Goal: Transaction & Acquisition: Purchase product/service

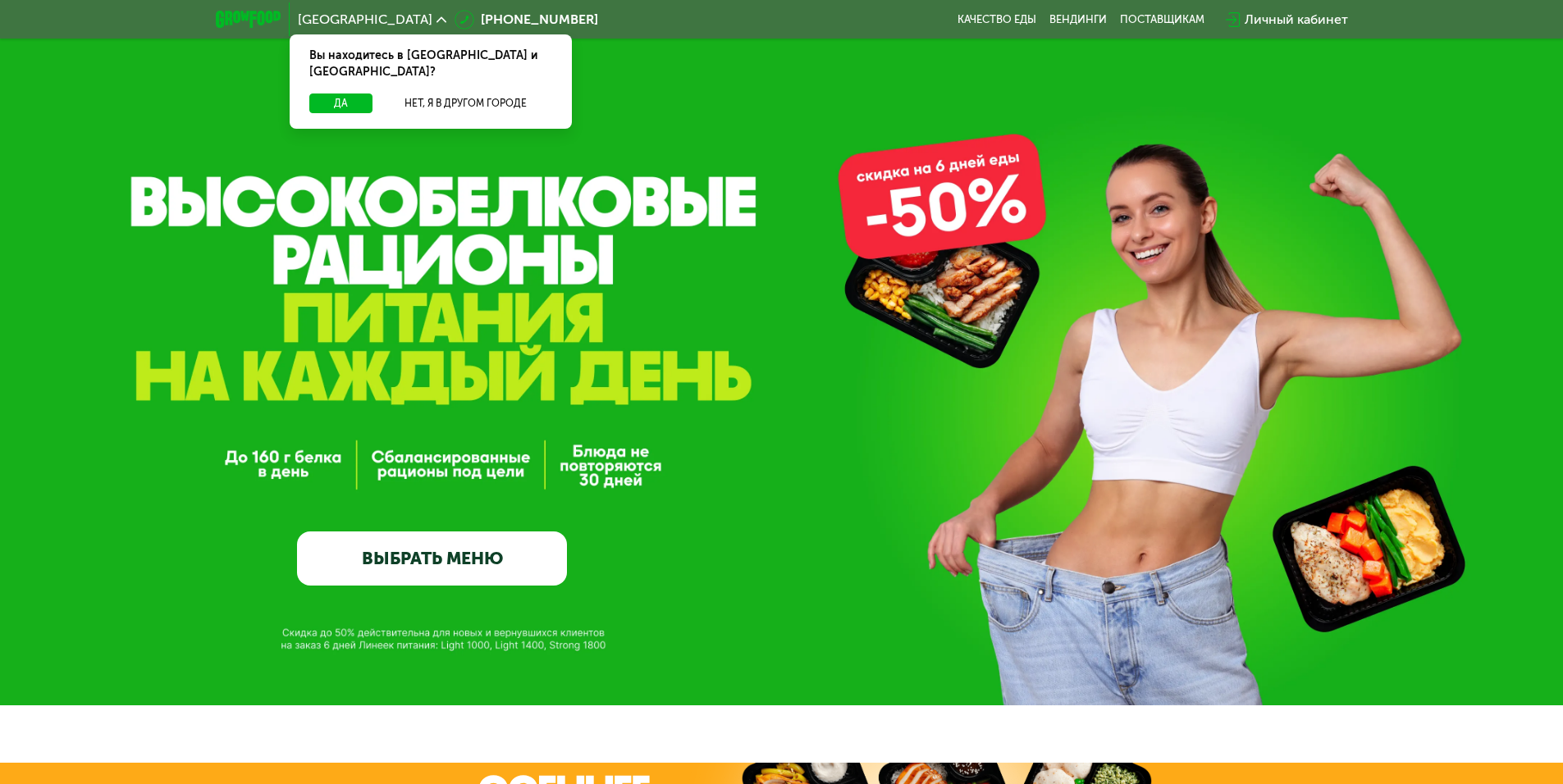
click at [510, 551] on link "ВЫБРАТЬ МЕНЮ" at bounding box center [432, 558] width 269 height 54
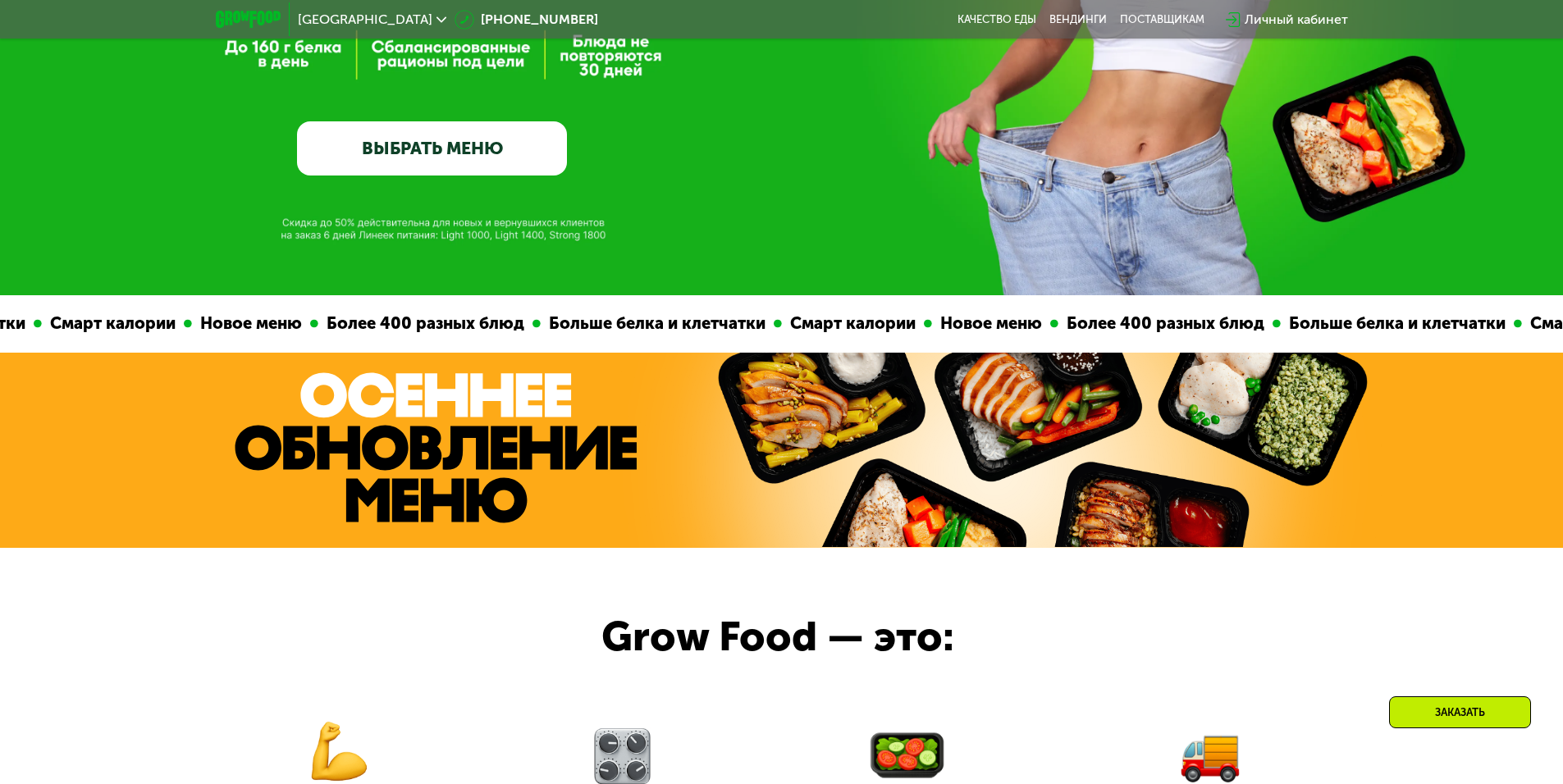
scroll to position [246, 0]
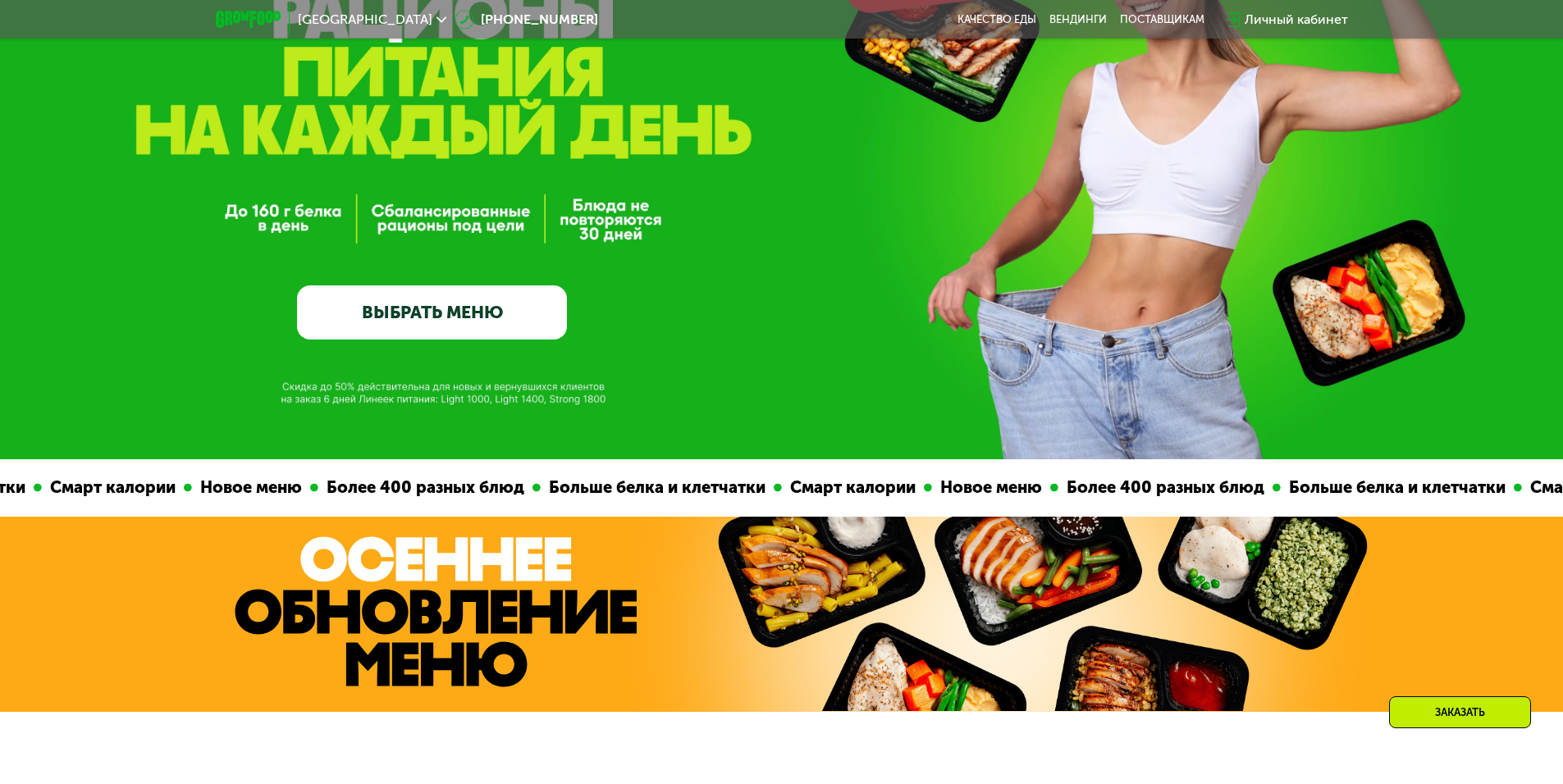
click at [518, 328] on link "ВЫБРАТЬ МЕНЮ" at bounding box center [432, 312] width 269 height 54
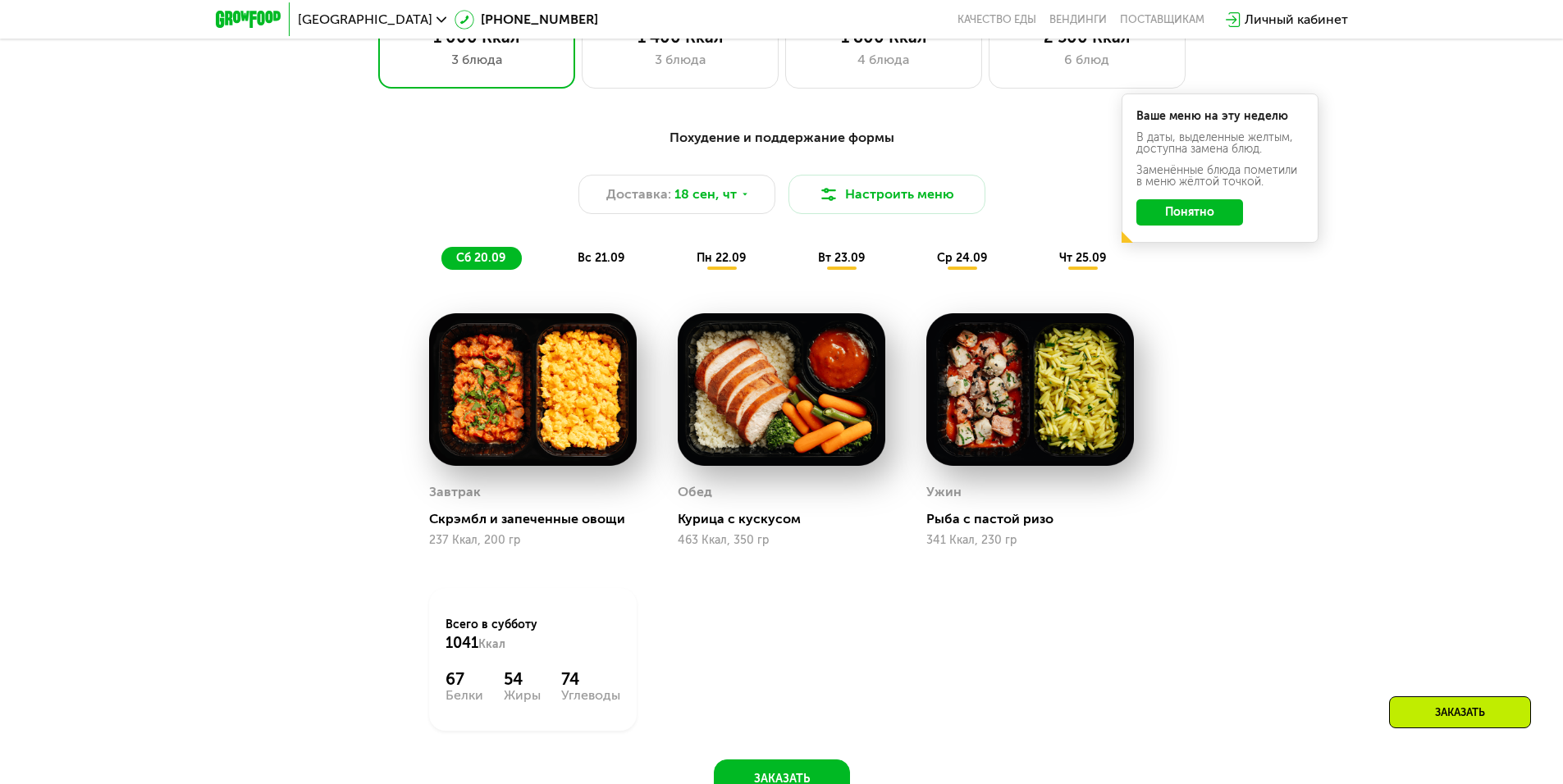
scroll to position [1360, 0]
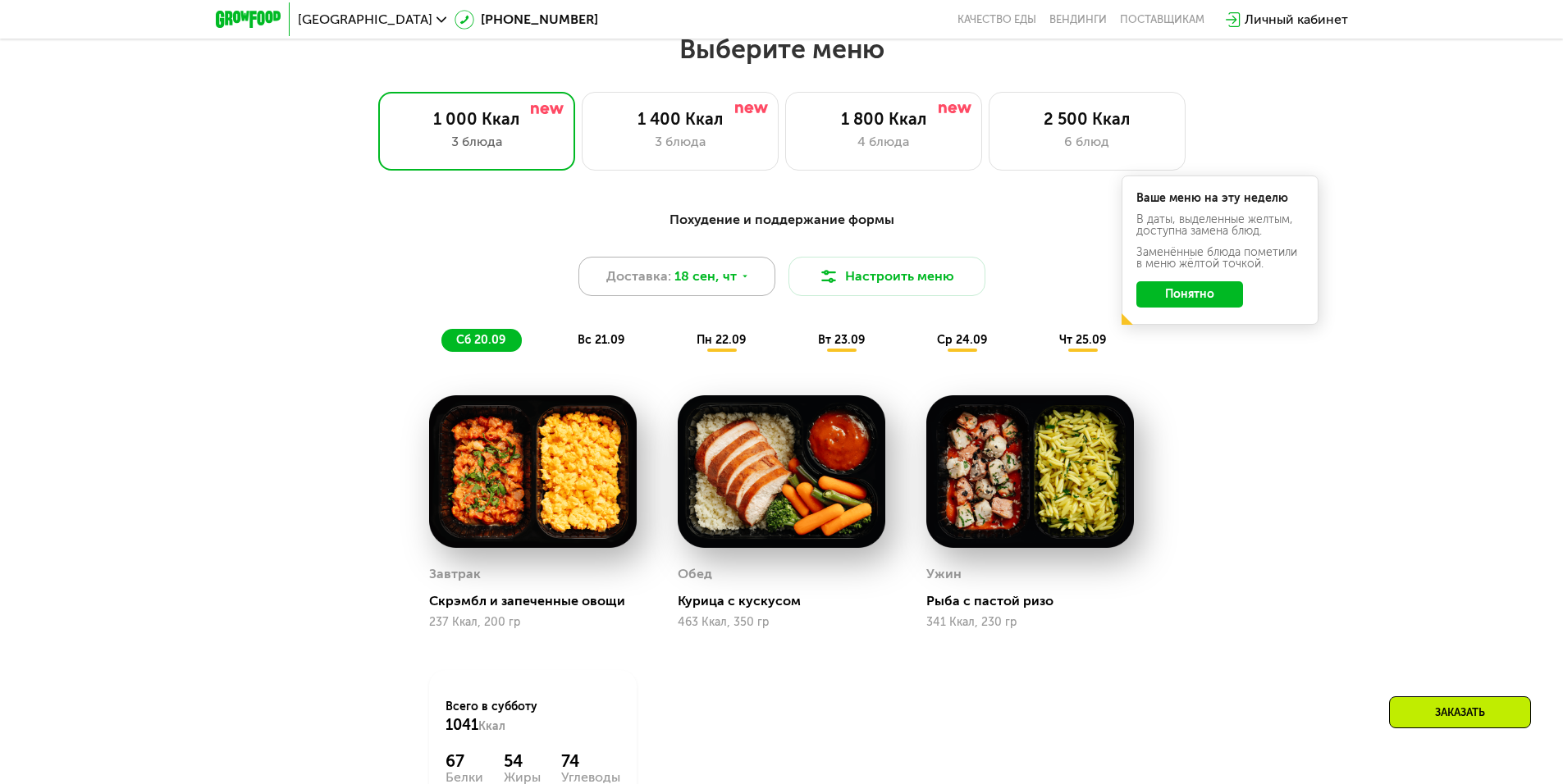
click at [691, 284] on span "18 сен, чт" at bounding box center [706, 276] width 63 height 19
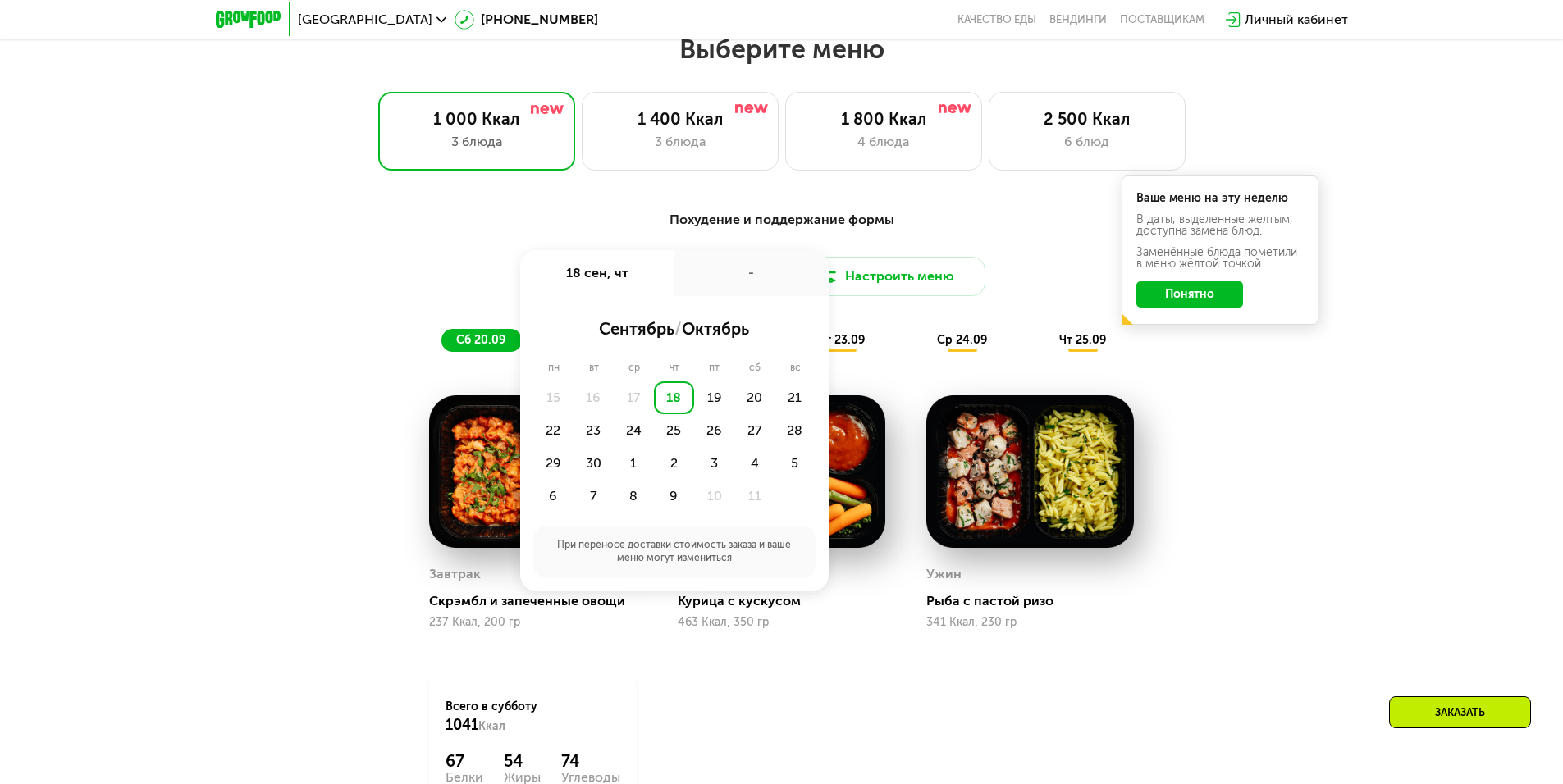
click at [1271, 381] on div "Похудение и поддержание формы Доставка: [DATE] сен, чт - сентябрь / октябрь пн …" at bounding box center [782, 540] width 1010 height 681
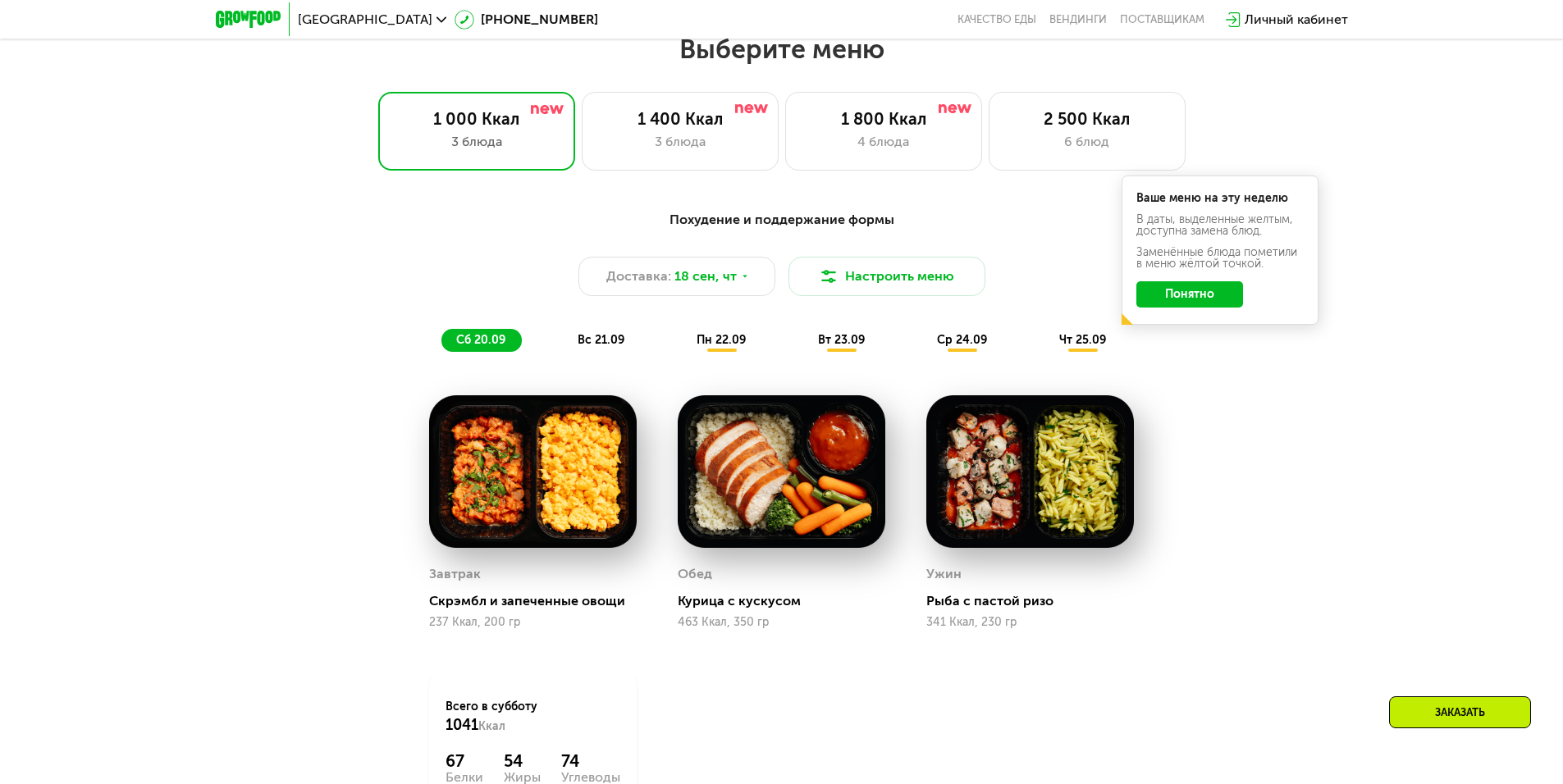
click at [1091, 338] on span "чт 25.09" at bounding box center [1082, 339] width 47 height 14
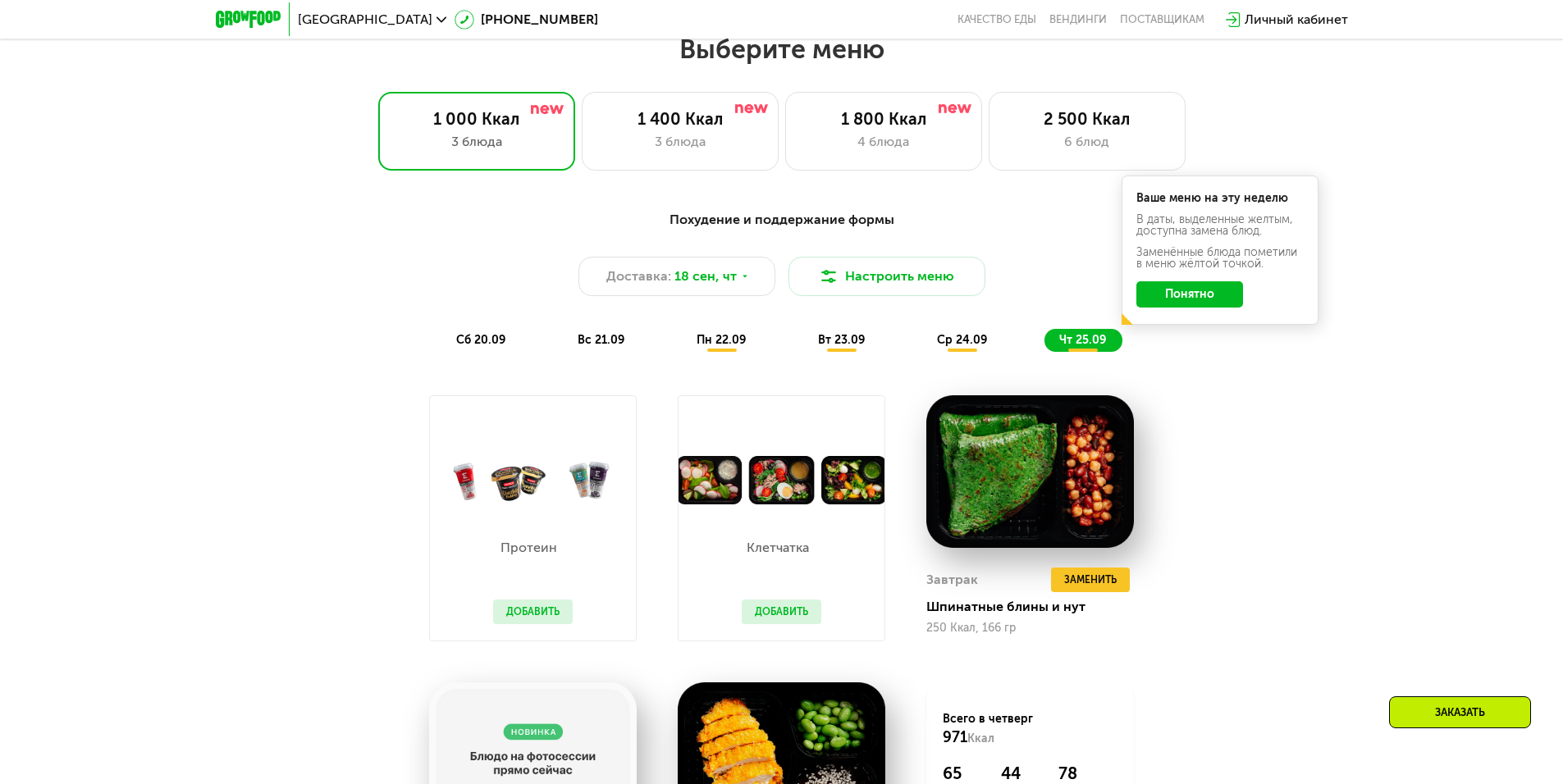
click at [1107, 343] on div "чт 25.09" at bounding box center [1083, 340] width 78 height 23
click at [1172, 307] on button "Понятно" at bounding box center [1189, 294] width 107 height 26
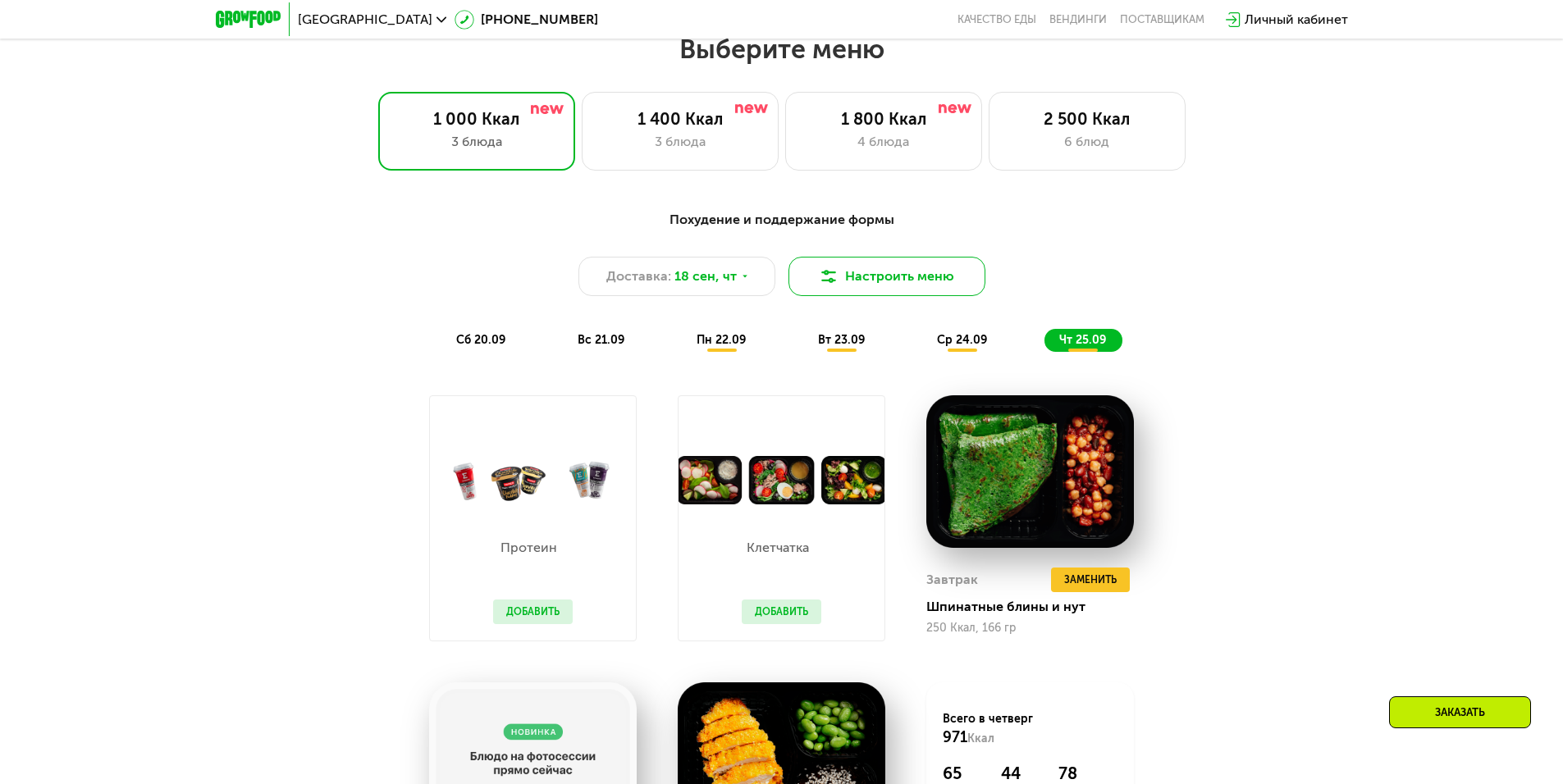
click at [857, 269] on button "Настроить меню" at bounding box center [886, 276] width 197 height 40
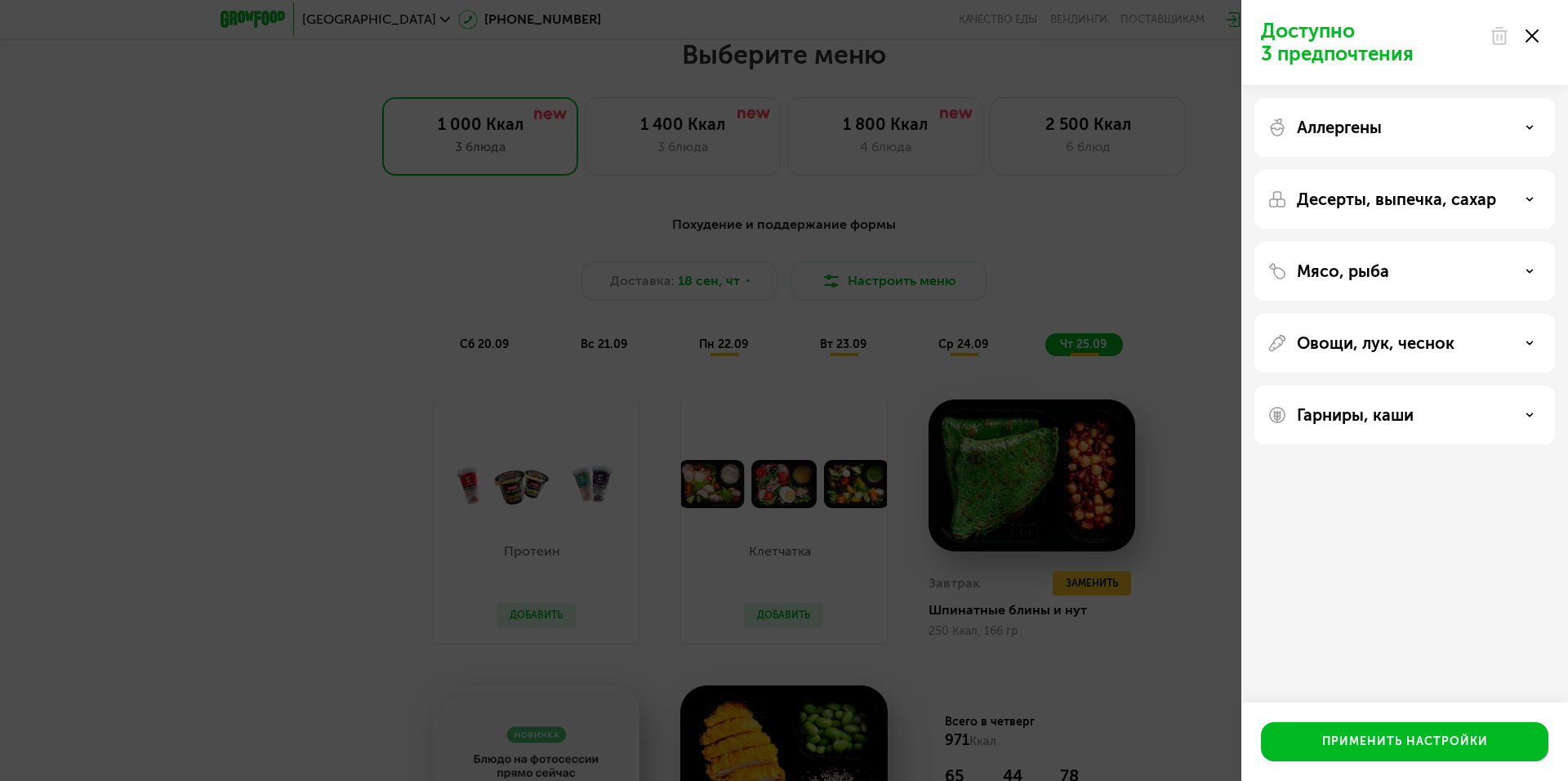
click at [1175, 255] on div "Доступно 3 предпочтения Аллергены Десерты, выпечка, сахар Мясо, рыба Овощи, лук…" at bounding box center [784, 390] width 1568 height 781
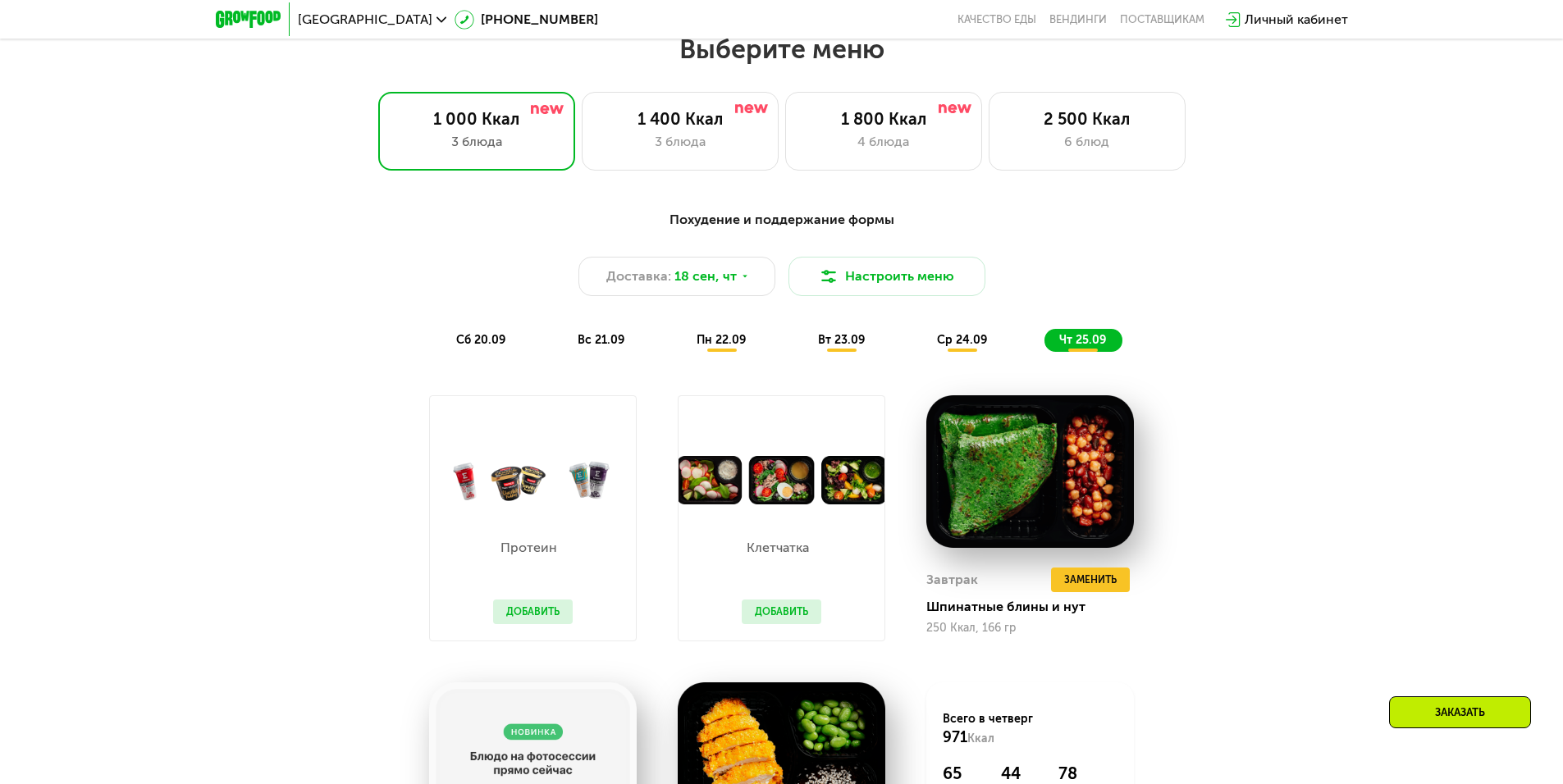
click at [530, 499] on img at bounding box center [532, 480] width 206 height 48
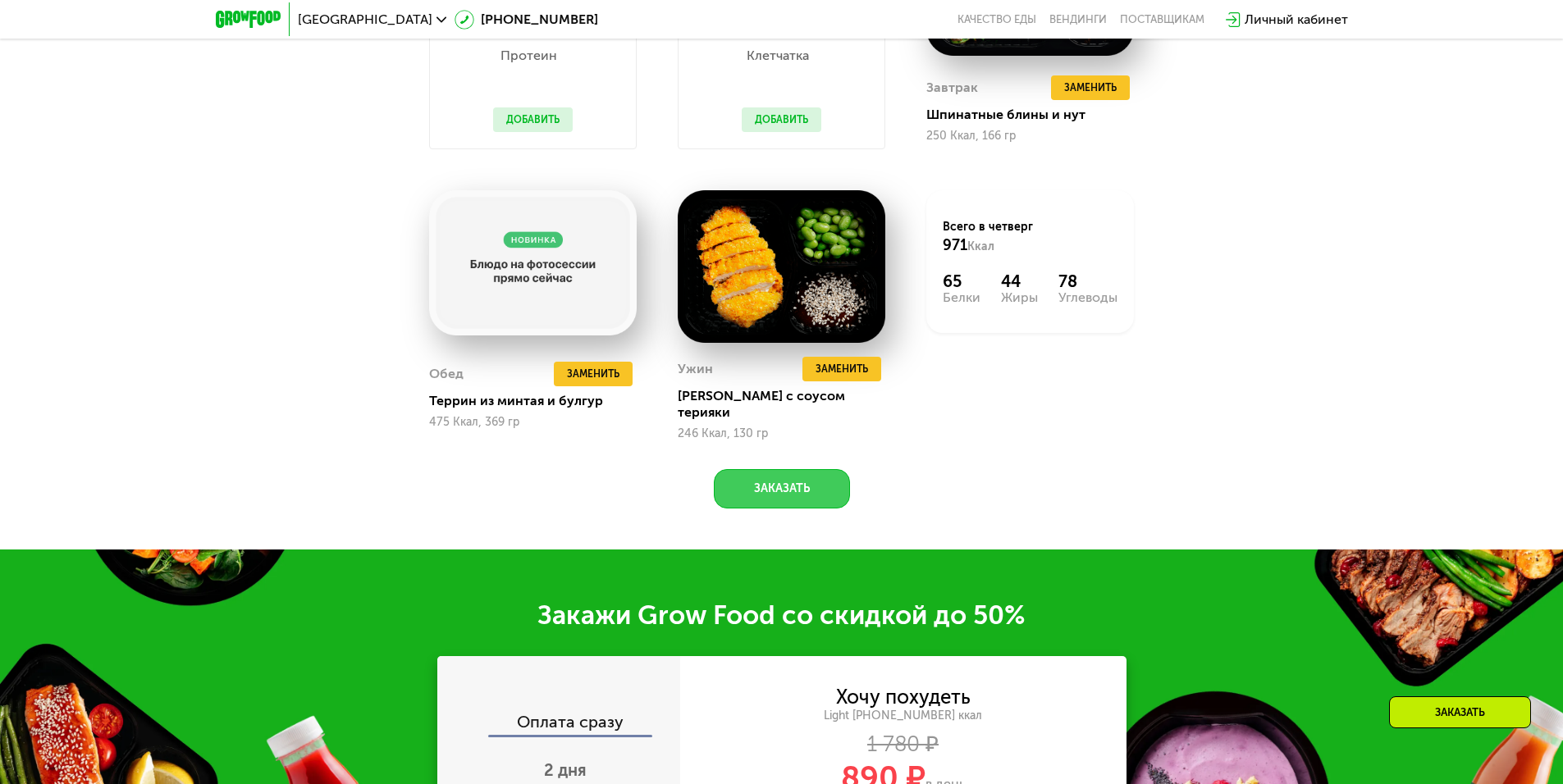
click at [767, 484] on button "Заказать" at bounding box center [782, 489] width 137 height 40
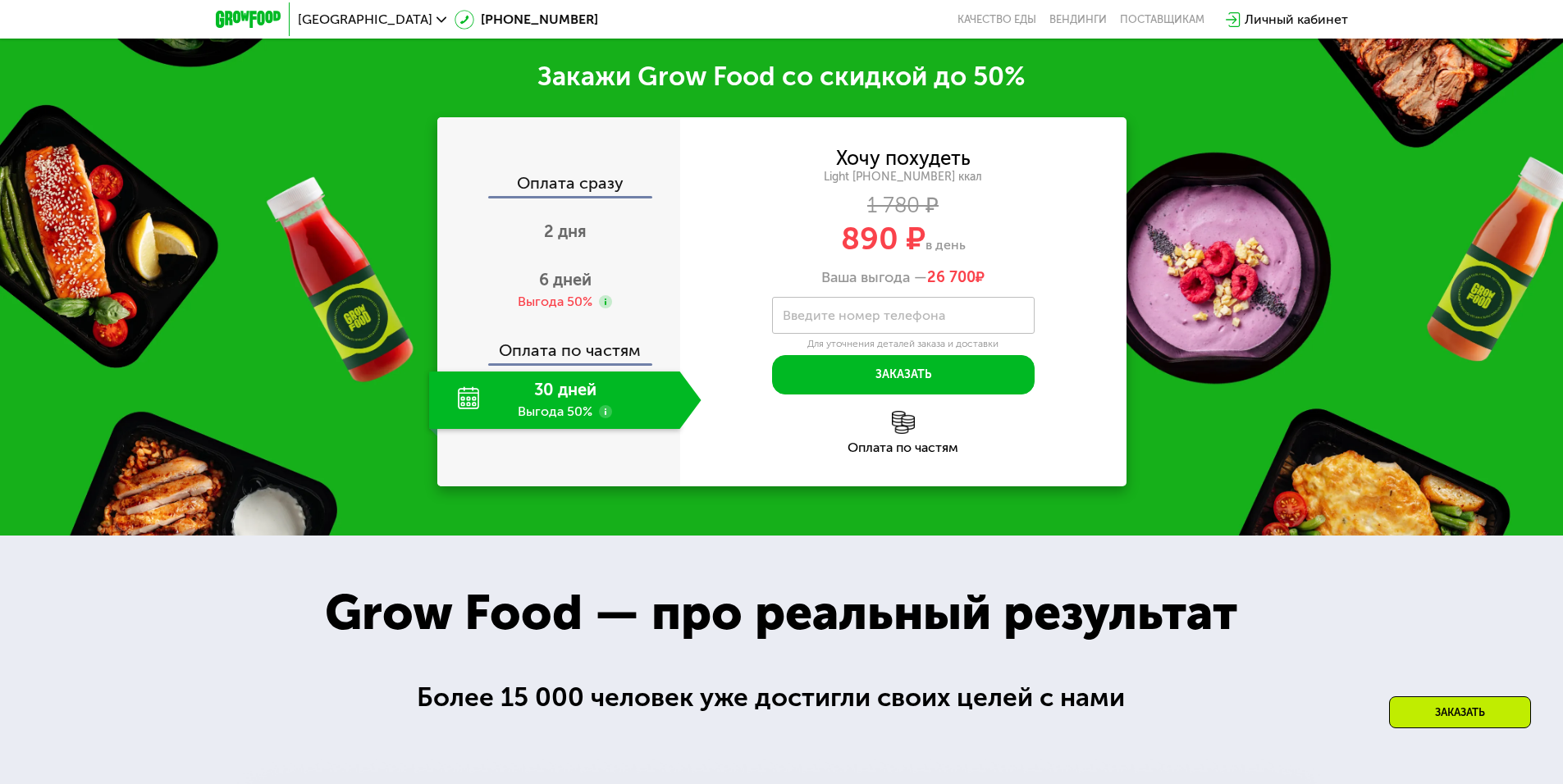
click at [561, 390] on div "30 дней Выгода 50%" at bounding box center [555, 400] width 251 height 57
click at [567, 391] on div "30 дней Выгода 50%" at bounding box center [555, 400] width 251 height 57
click at [600, 405] on use at bounding box center [605, 411] width 13 height 13
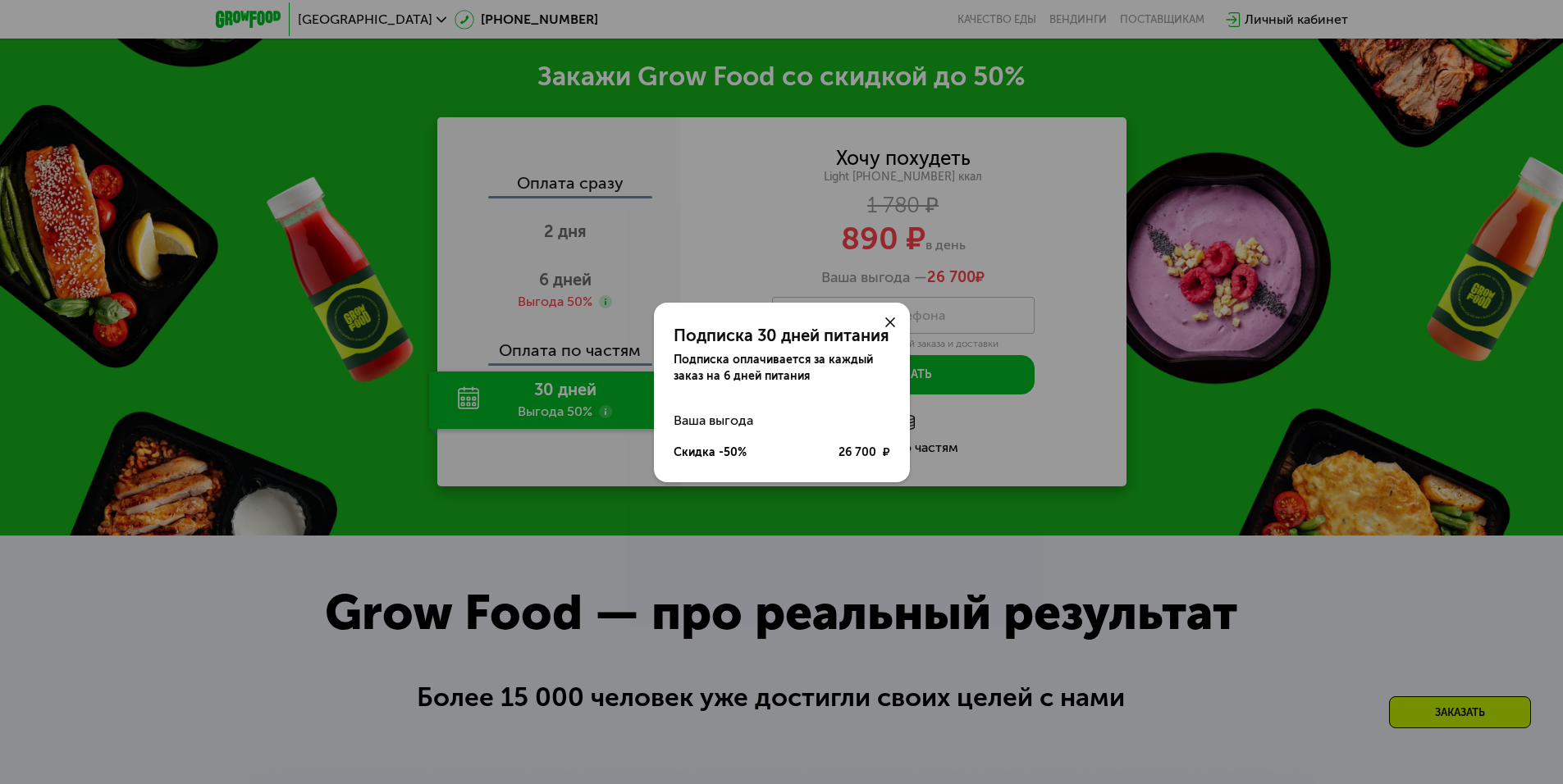
click at [607, 401] on div "Подписка 30 дней питания Подписка оплачивается за каждый заказ на 6 дней питани…" at bounding box center [782, 392] width 1563 height 784
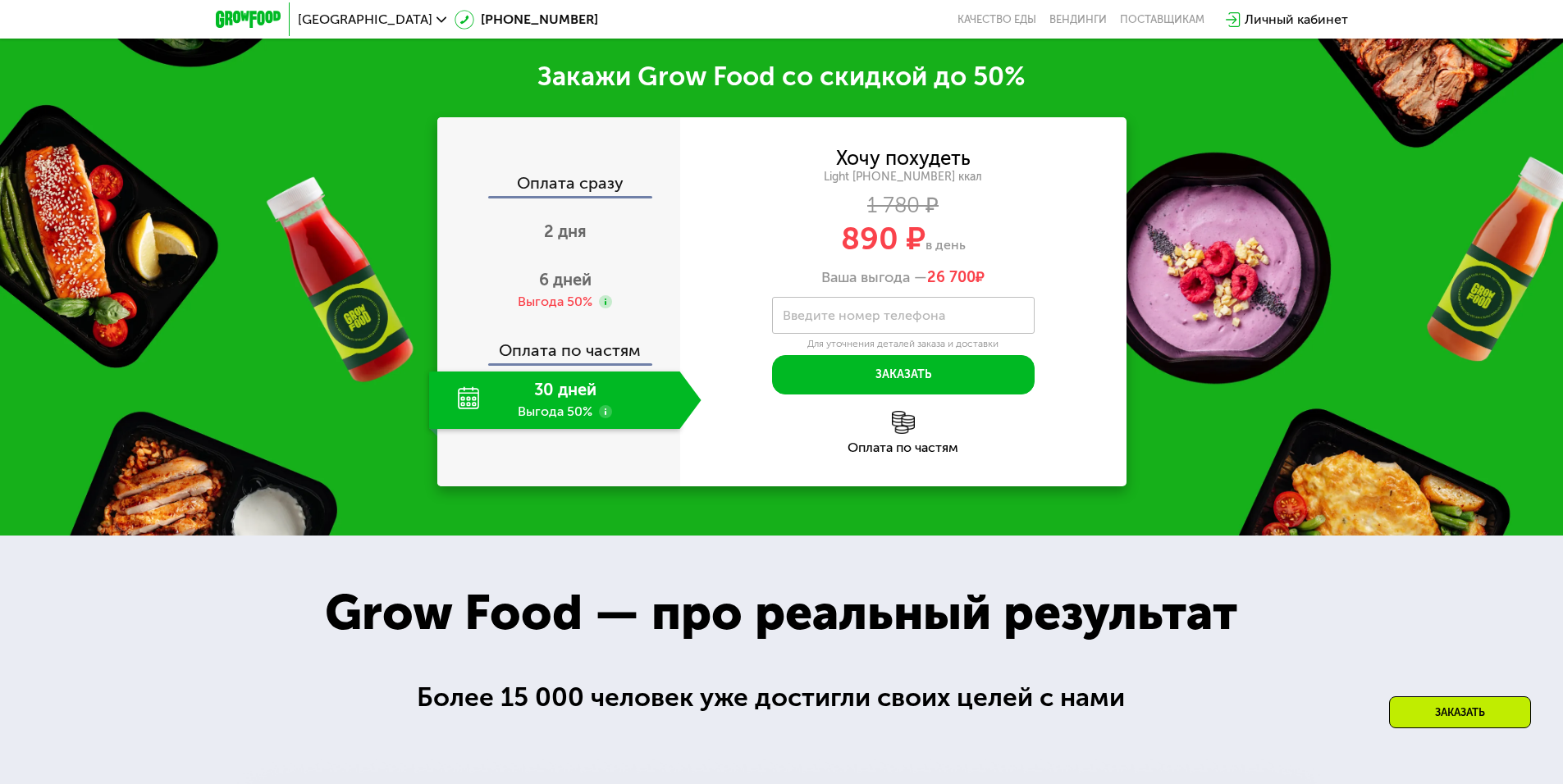
click at [890, 244] on span "890 ₽" at bounding box center [883, 238] width 85 height 38
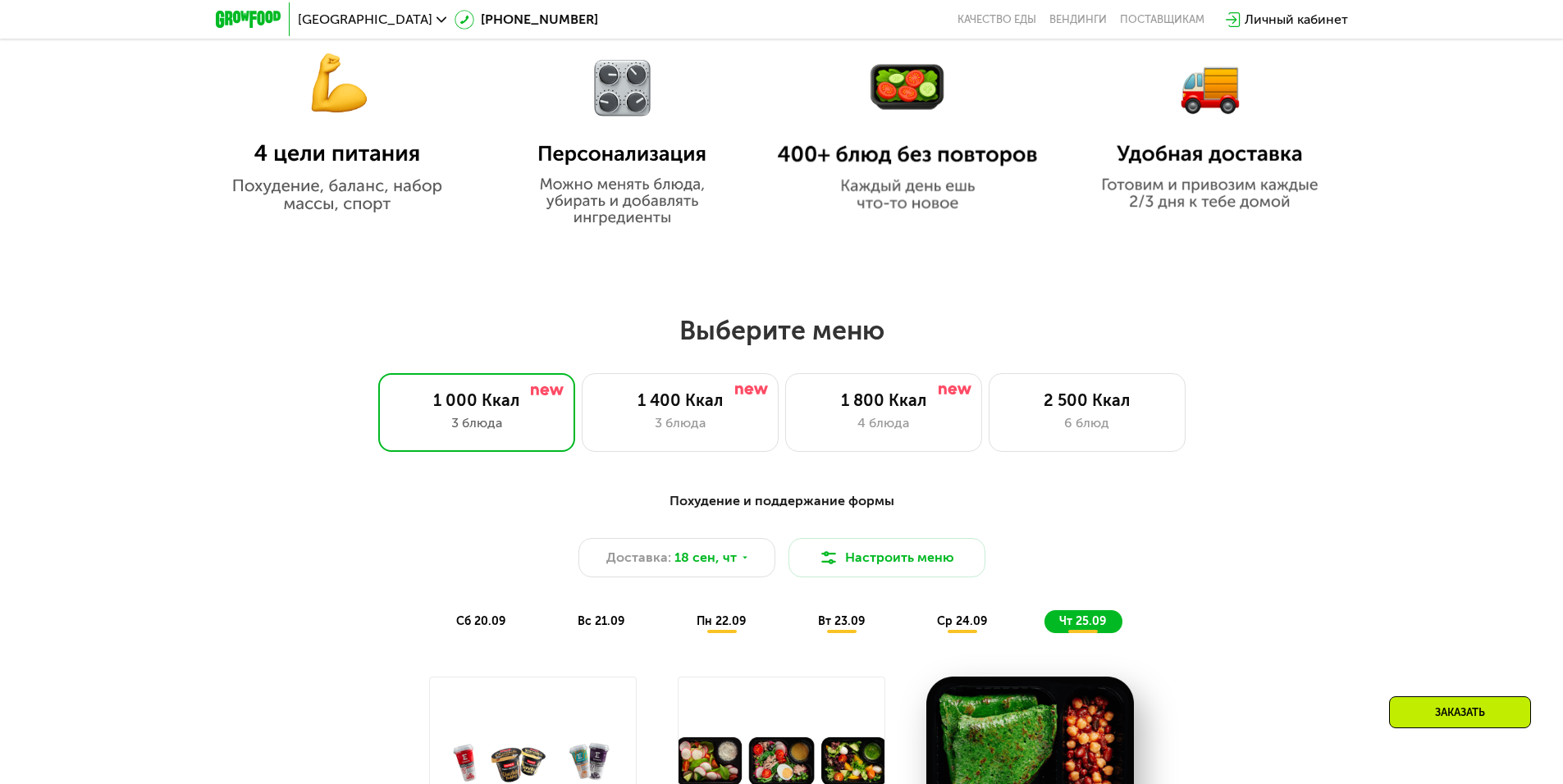
scroll to position [996, 0]
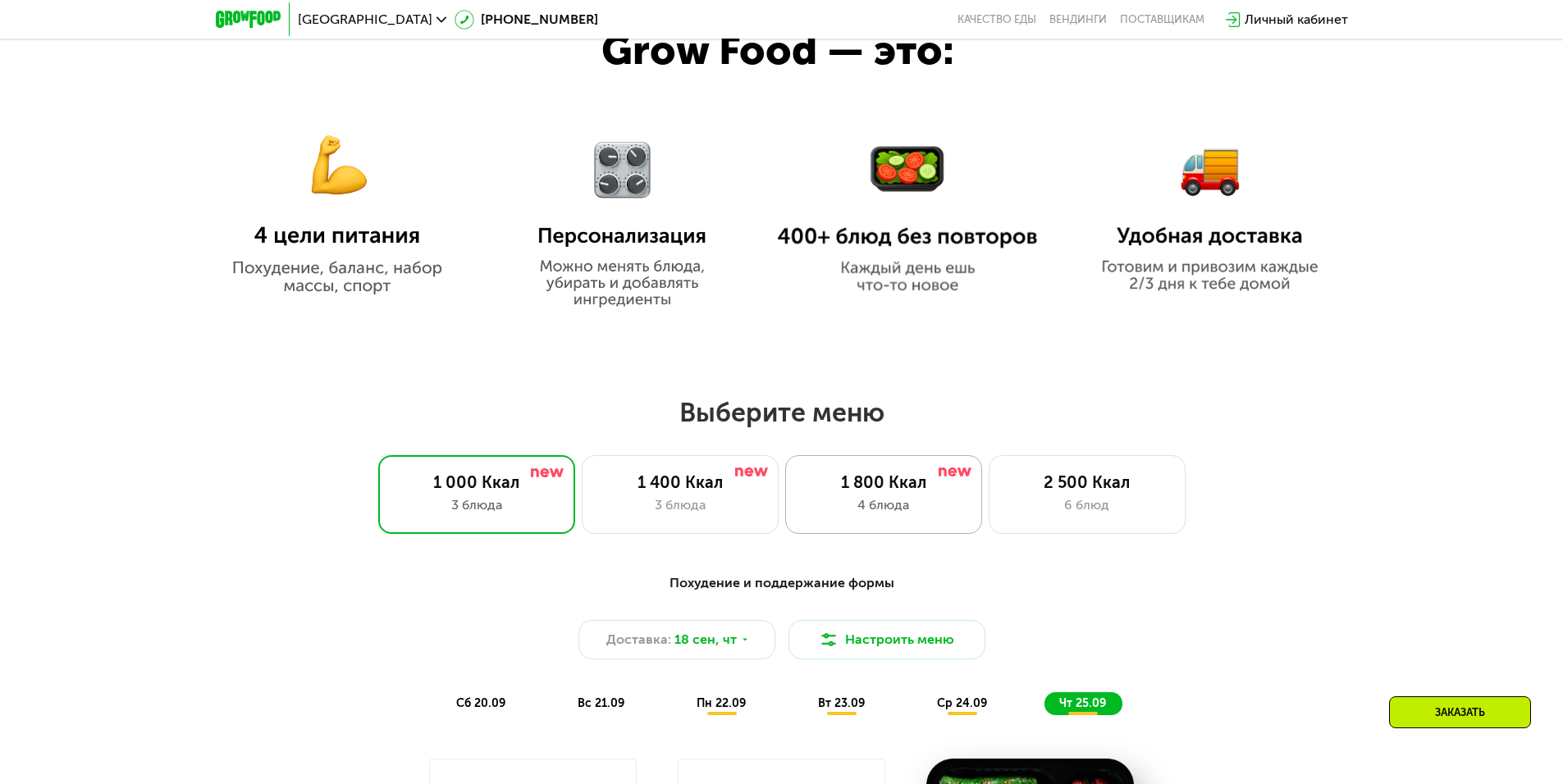
click at [857, 515] on div "4 блюда" at bounding box center [883, 505] width 162 height 19
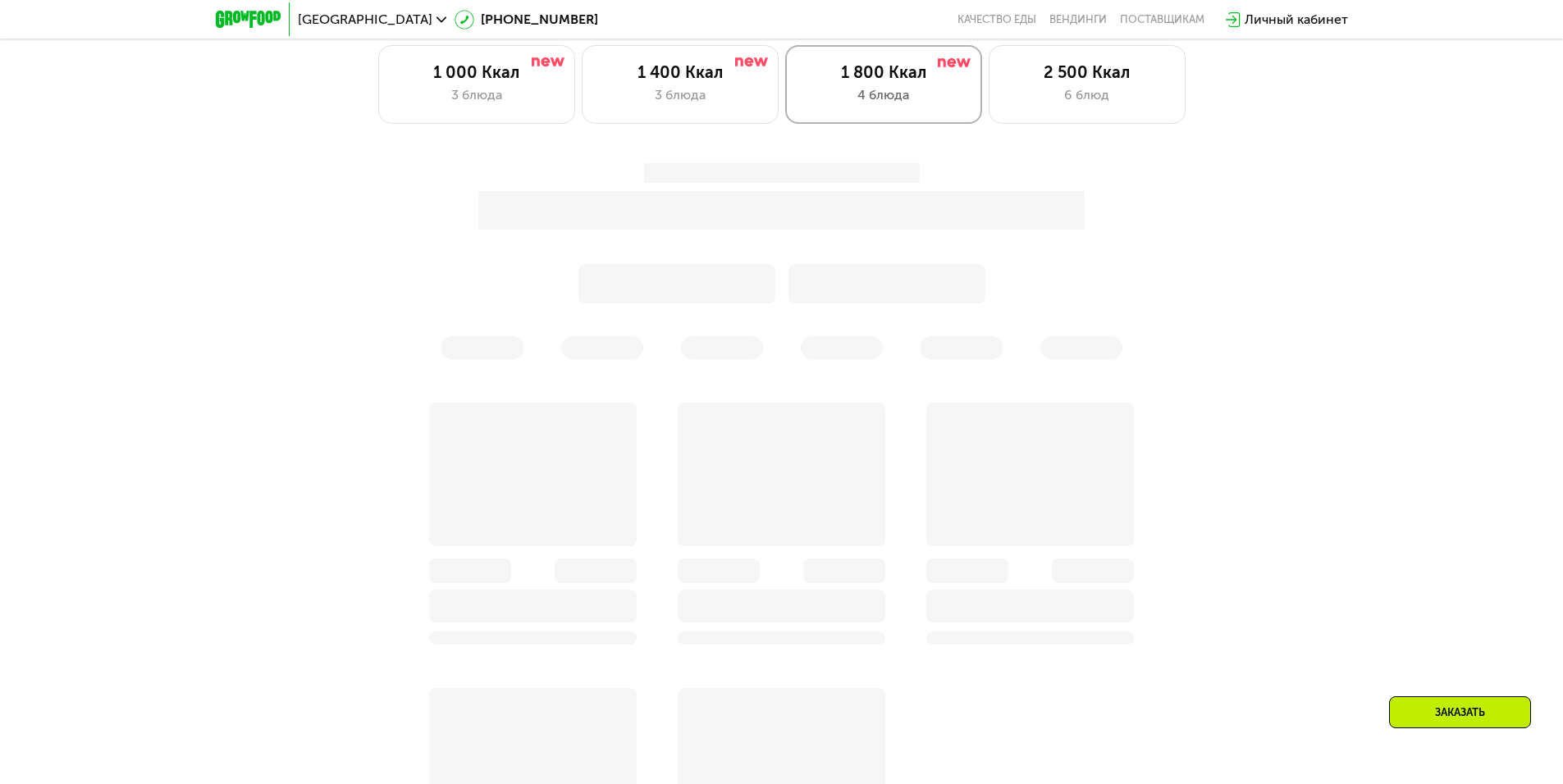
scroll to position [1734, 0]
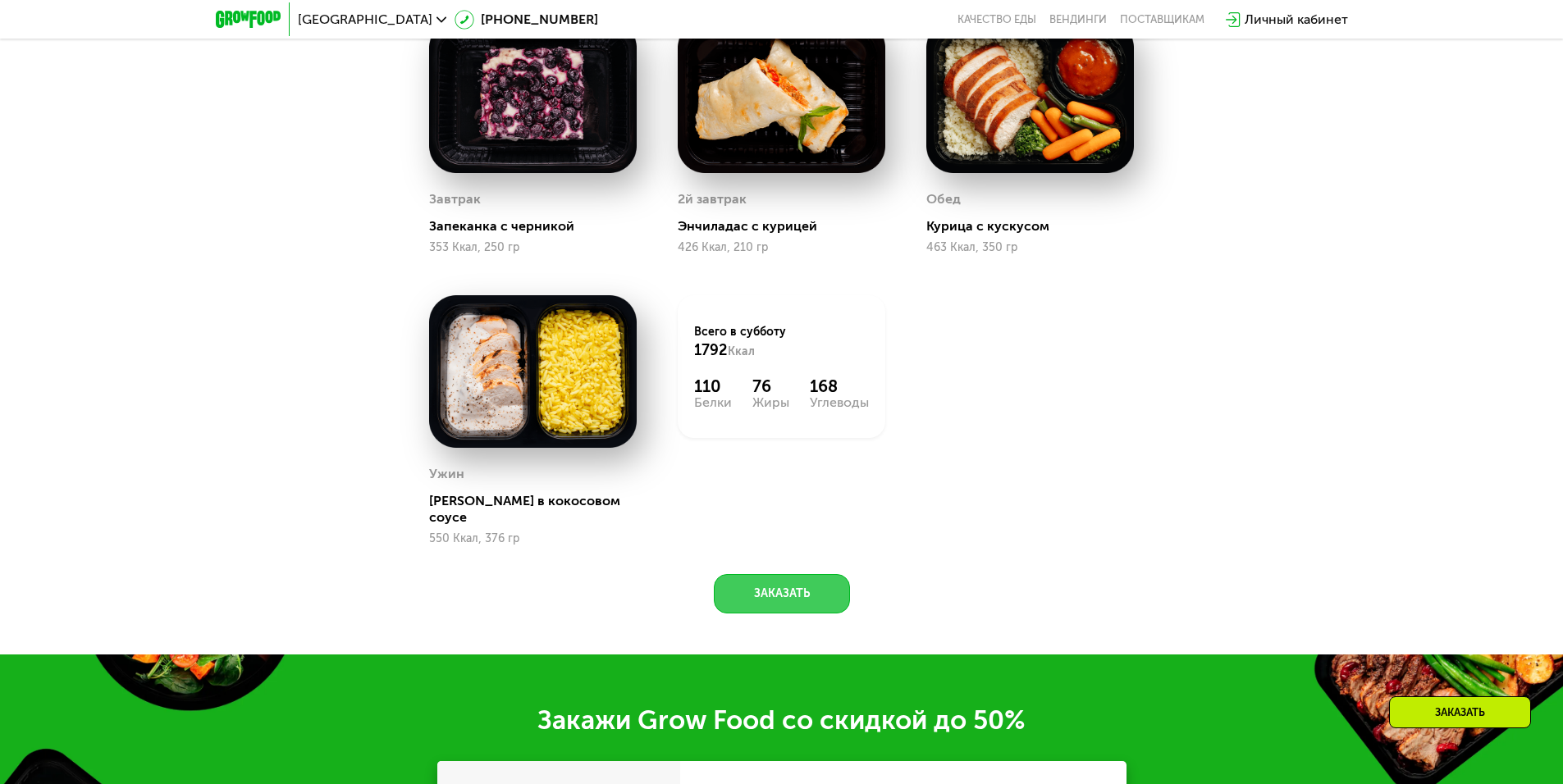
click at [799, 584] on button "Заказать" at bounding box center [782, 593] width 137 height 40
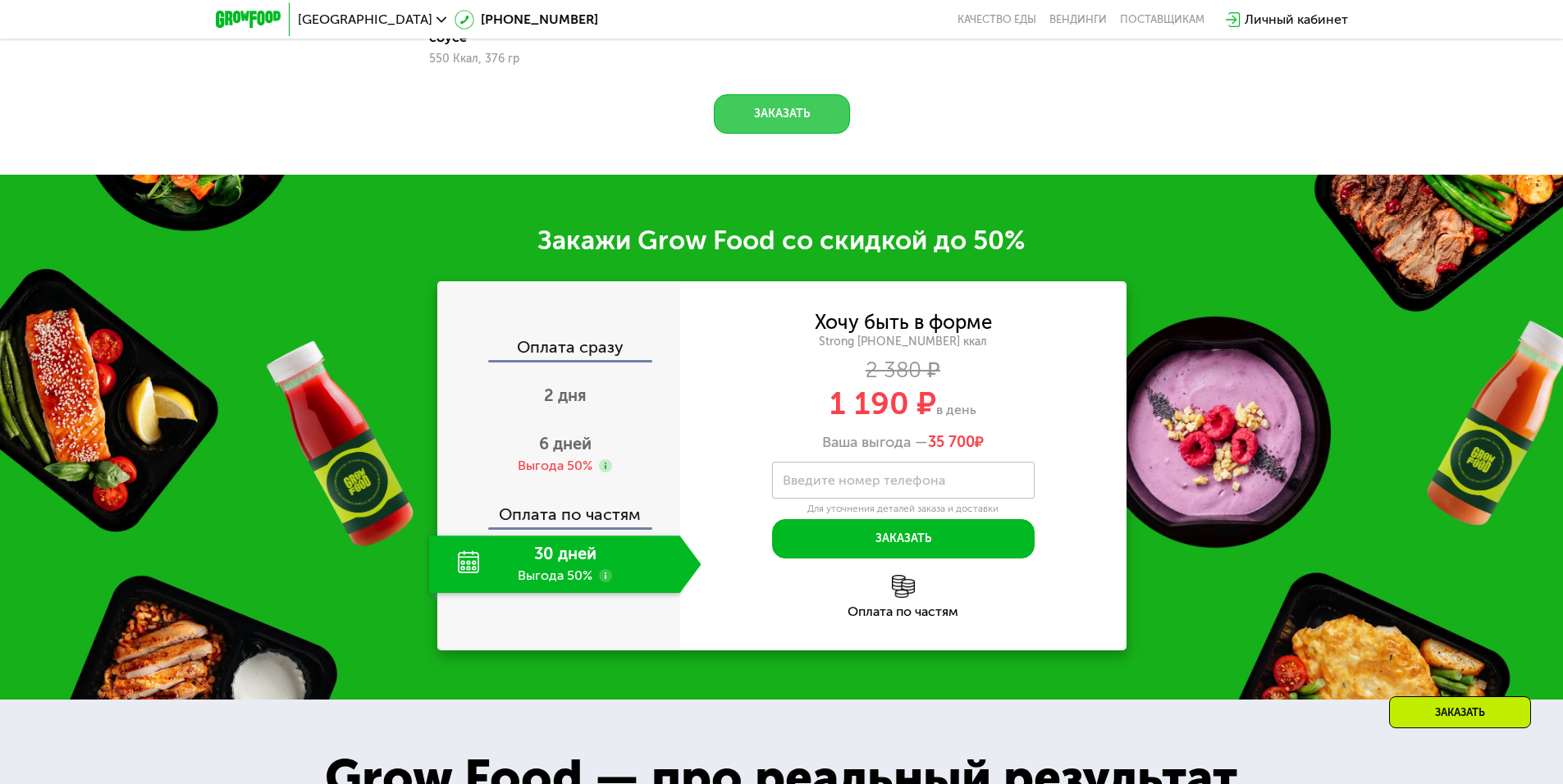
scroll to position [2296, 0]
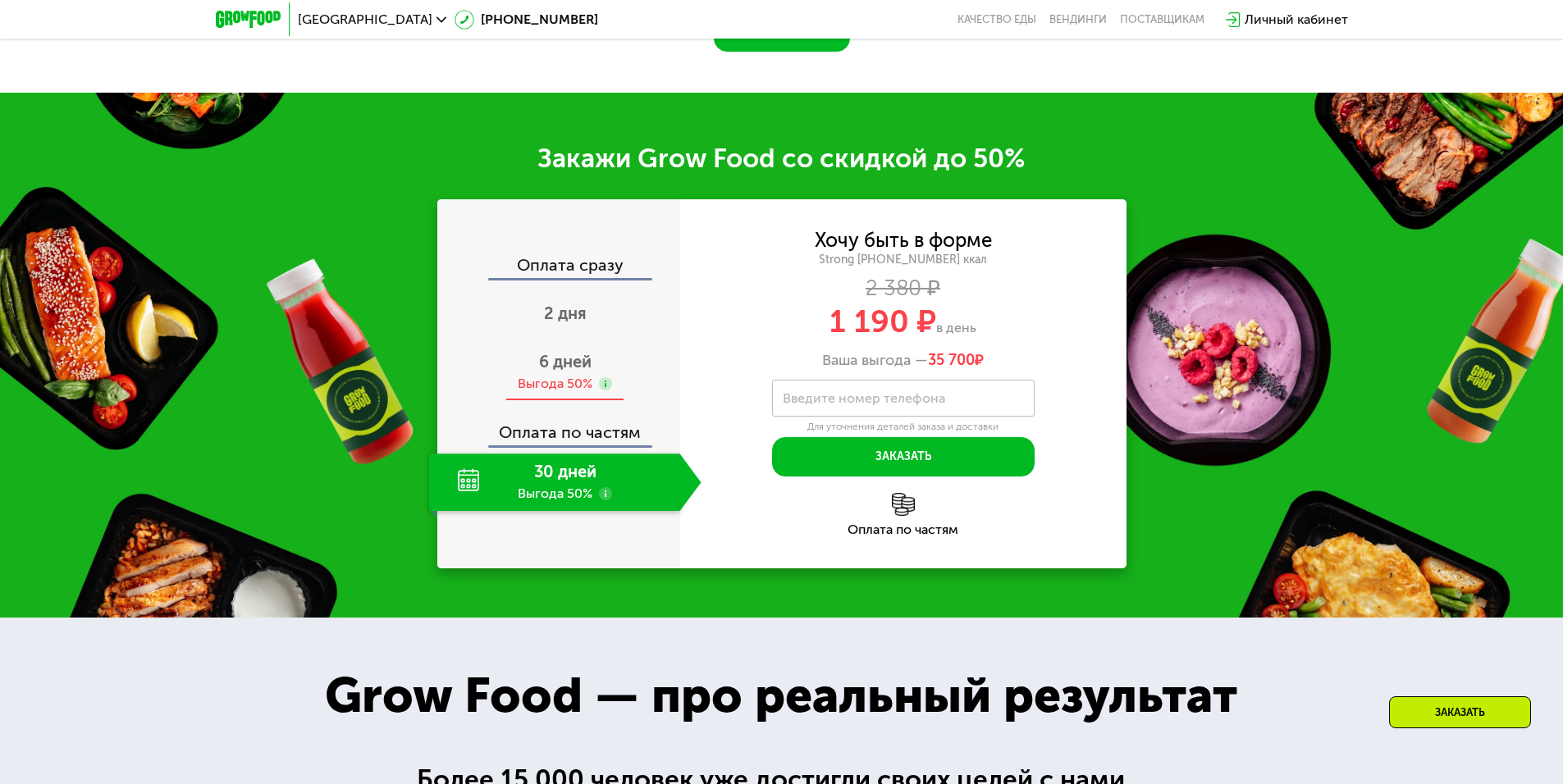
click at [582, 357] on span "6 дней" at bounding box center [565, 361] width 53 height 19
